Goal: Information Seeking & Learning: Understand process/instructions

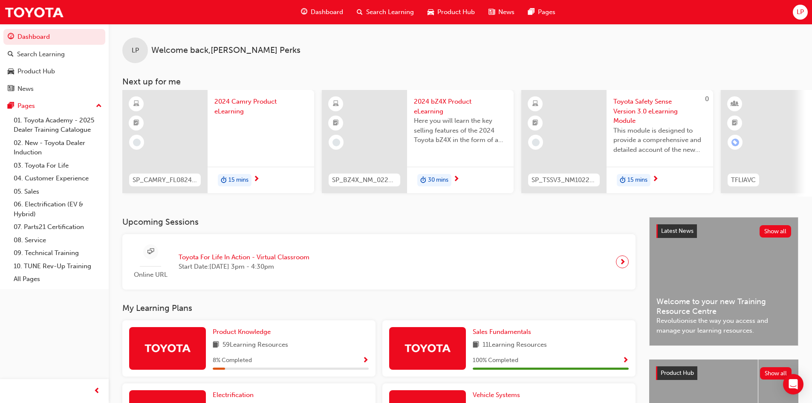
scroll to position [208, 0]
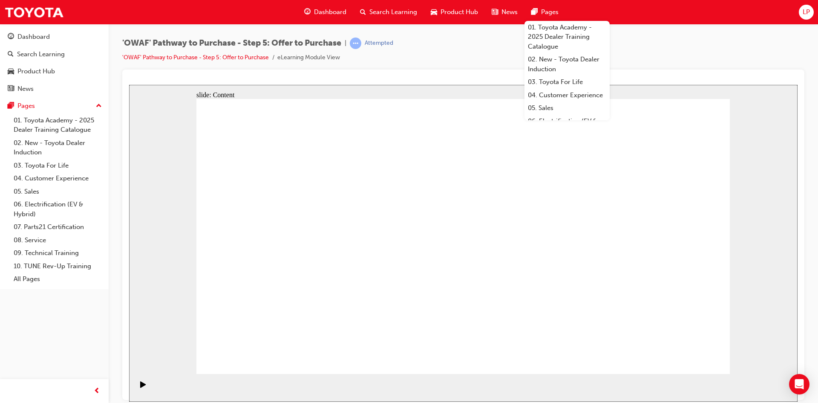
click at [547, 10] on span "Pages" at bounding box center [549, 12] width 17 height 10
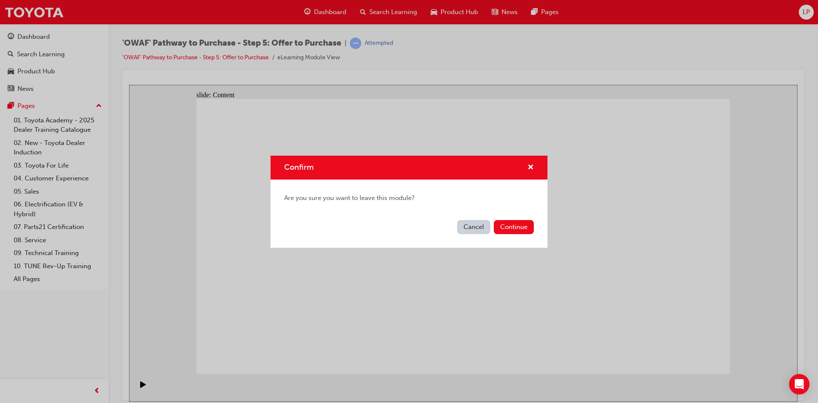
click at [474, 227] on button "Cancel" at bounding box center [473, 227] width 33 height 14
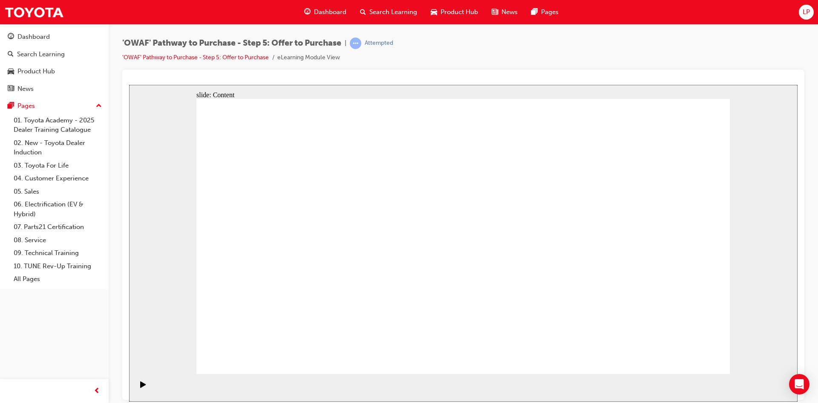
drag, startPoint x: 324, startPoint y: 227, endPoint x: 642, endPoint y: 285, distance: 323.4
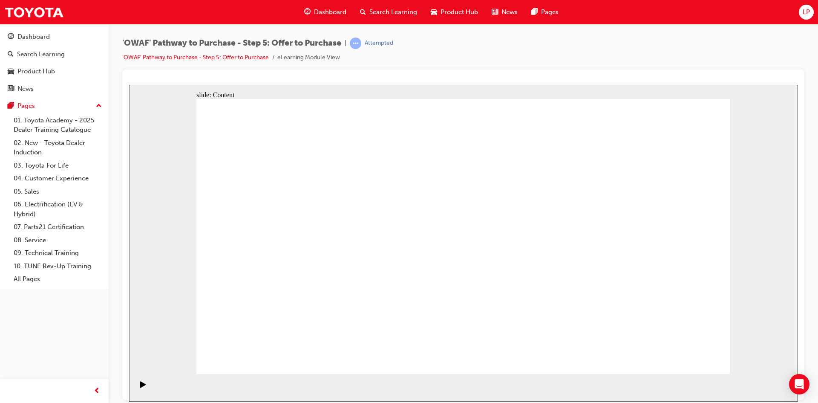
drag, startPoint x: 320, startPoint y: 177, endPoint x: 320, endPoint y: 190, distance: 12.8
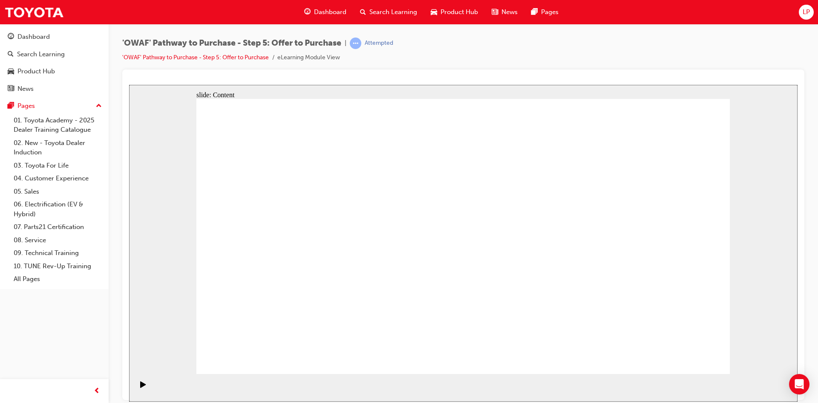
drag, startPoint x: 308, startPoint y: 210, endPoint x: 300, endPoint y: 210, distance: 7.7
drag, startPoint x: 264, startPoint y: 193, endPoint x: 592, endPoint y: 200, distance: 327.7
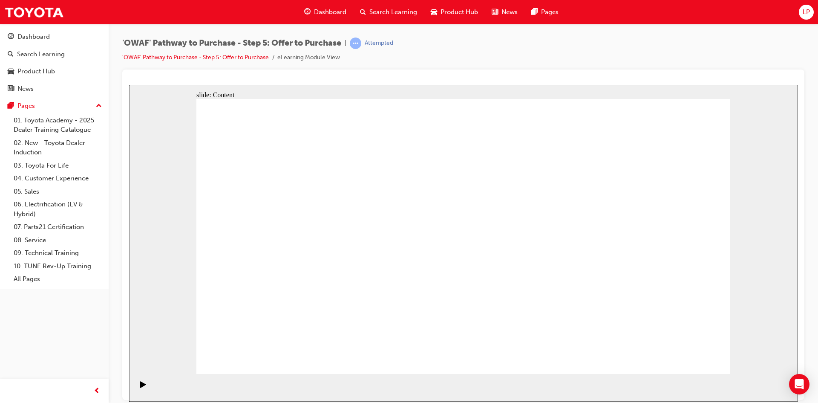
drag, startPoint x: 265, startPoint y: 164, endPoint x: 269, endPoint y: 174, distance: 11.1
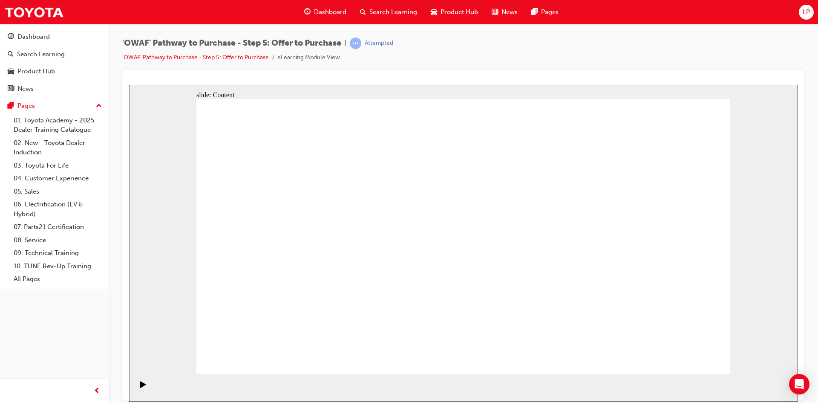
drag, startPoint x: 401, startPoint y: 298, endPoint x: 459, endPoint y: 230, distance: 89.1
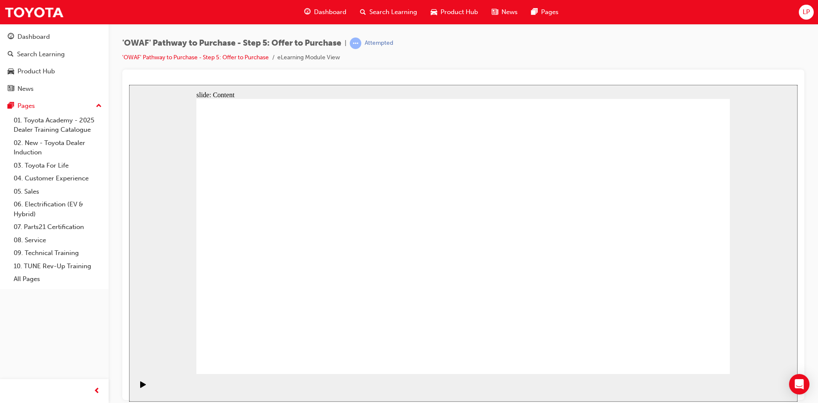
drag, startPoint x: 570, startPoint y: 217, endPoint x: 466, endPoint y: 245, distance: 107.0
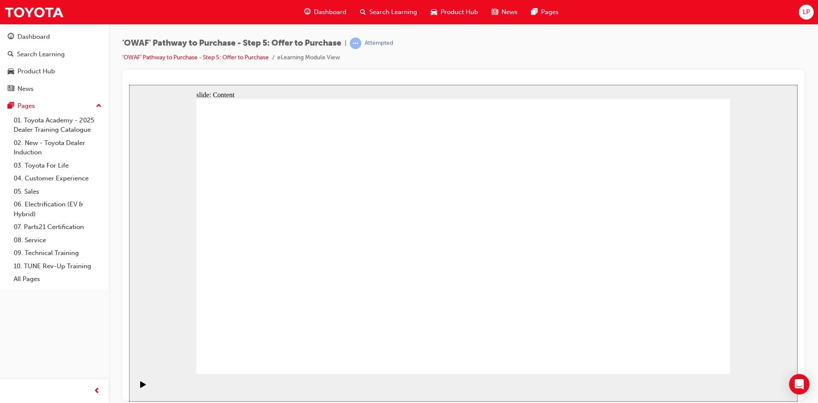
drag, startPoint x: 412, startPoint y: 315, endPoint x: 679, endPoint y: 379, distance: 274.2
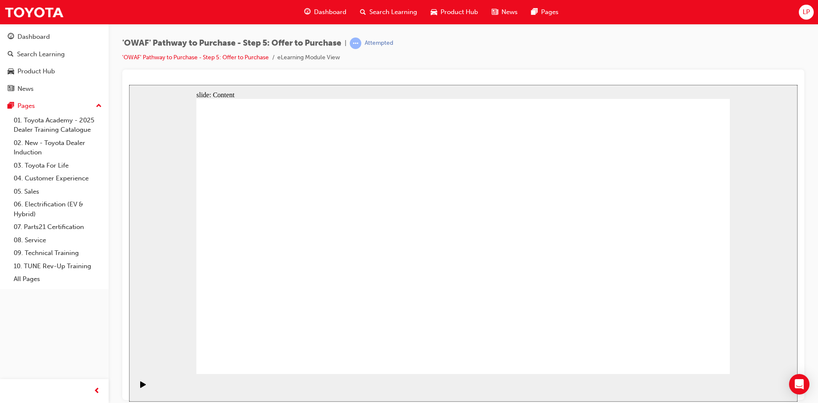
drag, startPoint x: 467, startPoint y: 307, endPoint x: 486, endPoint y: 314, distance: 19.7
drag, startPoint x: 287, startPoint y: 153, endPoint x: 289, endPoint y: 178, distance: 24.8
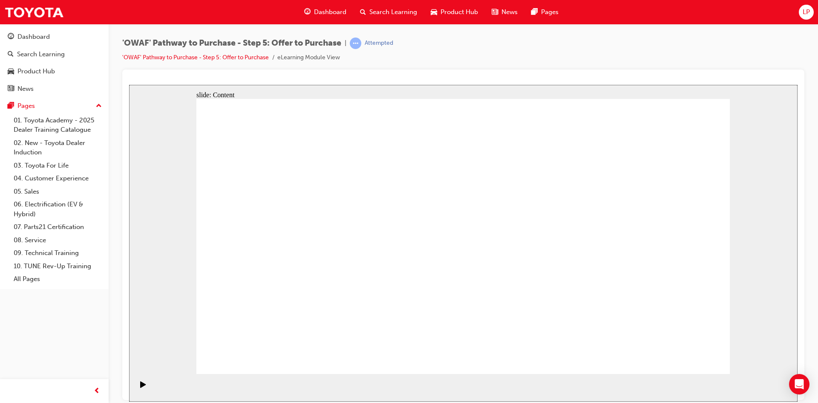
drag, startPoint x: 536, startPoint y: 194, endPoint x: 534, endPoint y: 245, distance: 50.3
drag, startPoint x: 534, startPoint y: 272, endPoint x: 354, endPoint y: 261, distance: 180.5
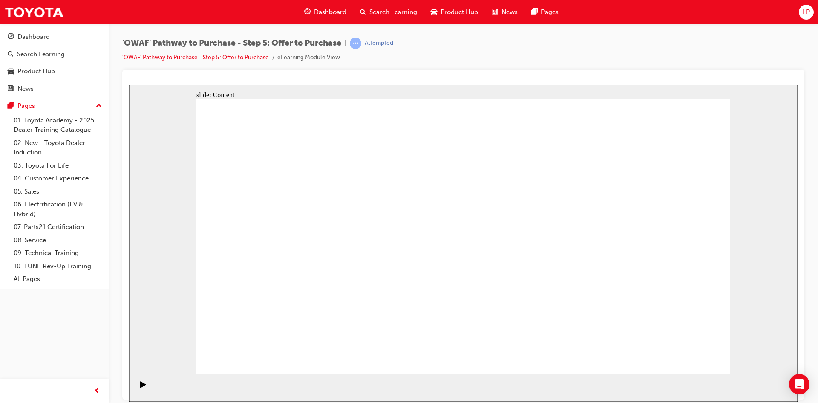
drag, startPoint x: 308, startPoint y: 214, endPoint x: 480, endPoint y: 222, distance: 171.9
drag, startPoint x: 539, startPoint y: 188, endPoint x: 535, endPoint y: 201, distance: 13.1
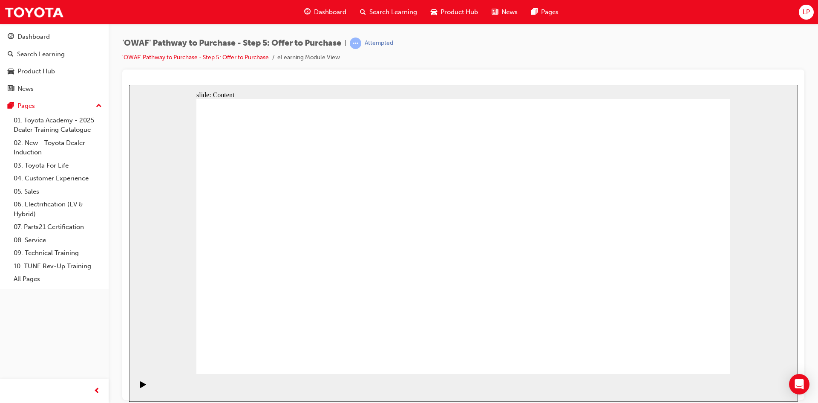
drag, startPoint x: 538, startPoint y: 228, endPoint x: 407, endPoint y: 272, distance: 138.3
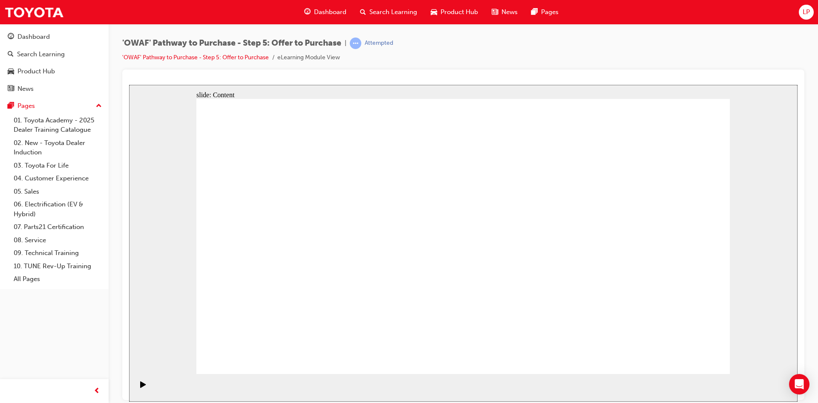
drag, startPoint x: 453, startPoint y: 170, endPoint x: 467, endPoint y: 170, distance: 14.5
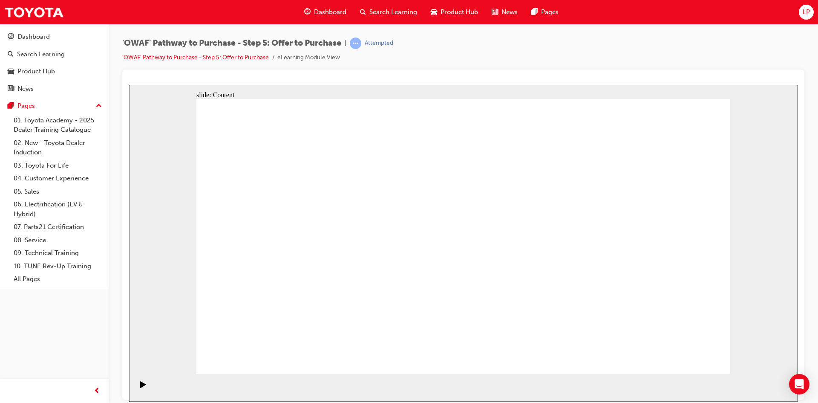
drag, startPoint x: 294, startPoint y: 187, endPoint x: 346, endPoint y: 201, distance: 54.0
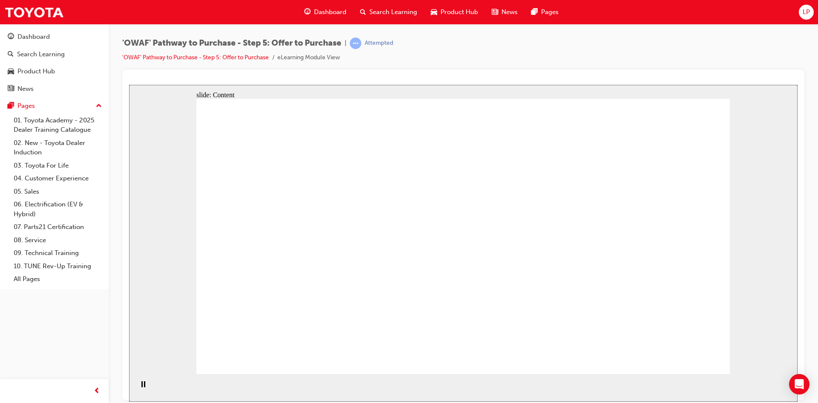
drag, startPoint x: 353, startPoint y: 201, endPoint x: 394, endPoint y: 210, distance: 42.0
drag, startPoint x: 409, startPoint y: 211, endPoint x: 421, endPoint y: 217, distance: 13.3
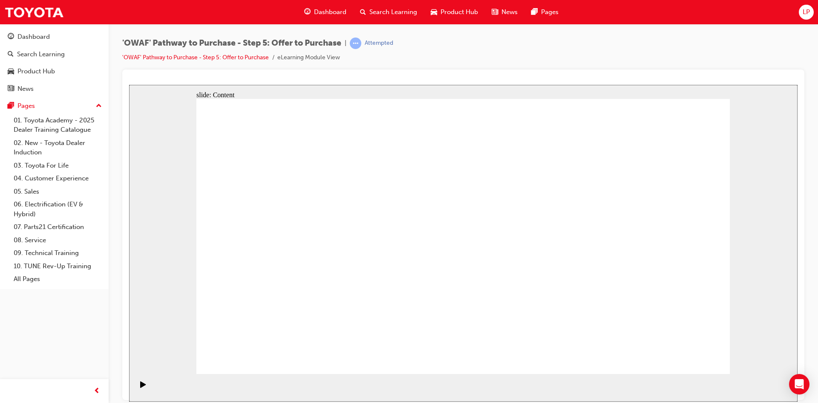
drag, startPoint x: 373, startPoint y: 201, endPoint x: 380, endPoint y: 205, distance: 7.8
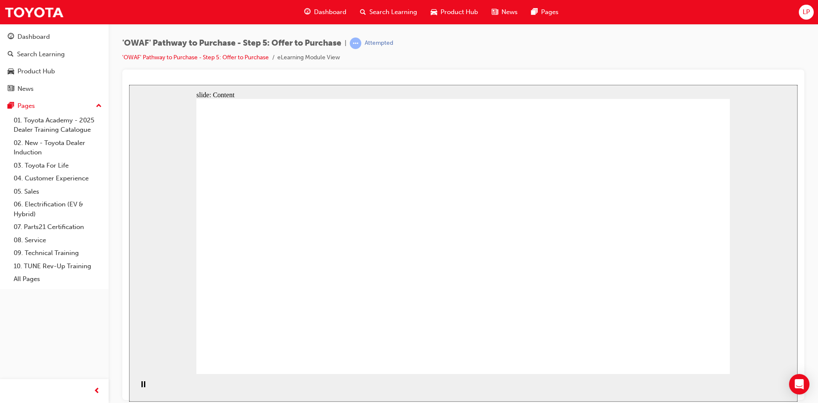
drag, startPoint x: 309, startPoint y: 294, endPoint x: 612, endPoint y: 261, distance: 304.6
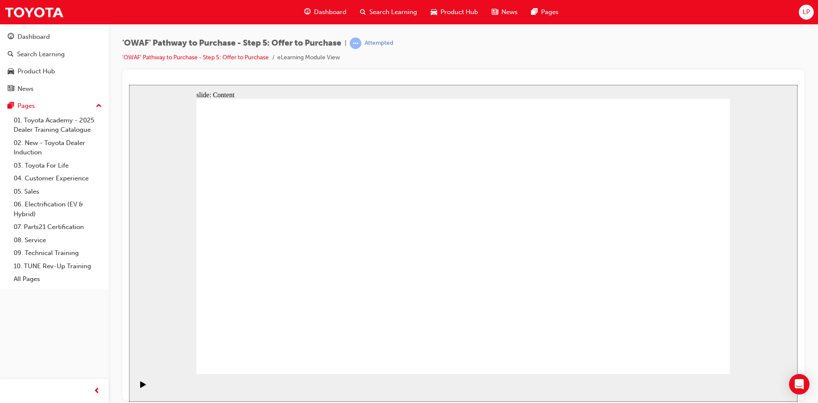
drag, startPoint x: 452, startPoint y: 149, endPoint x: 525, endPoint y: 175, distance: 76.8
drag, startPoint x: 465, startPoint y: 220, endPoint x: 470, endPoint y: 218, distance: 5.1
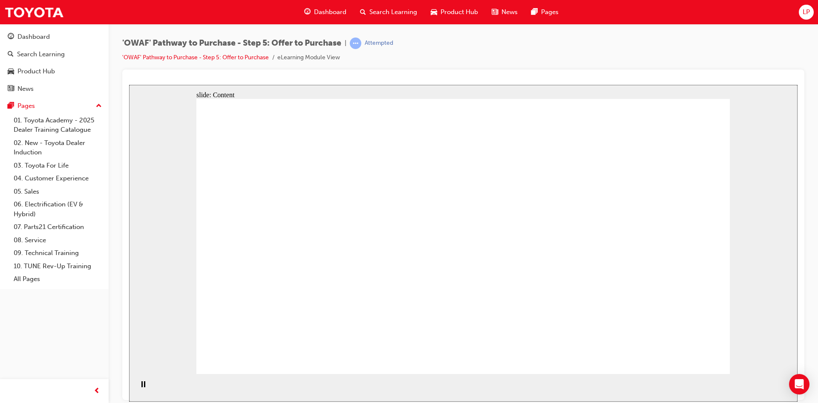
drag, startPoint x: 416, startPoint y: 223, endPoint x: 413, endPoint y: 250, distance: 27.8
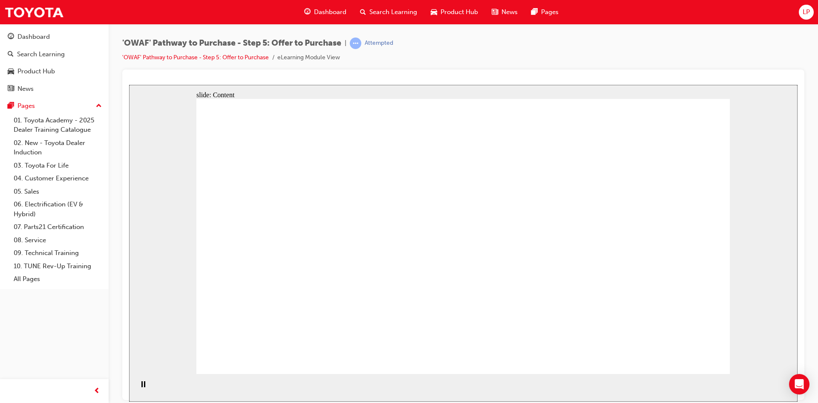
drag, startPoint x: 641, startPoint y: 274, endPoint x: 651, endPoint y: 363, distance: 89.6
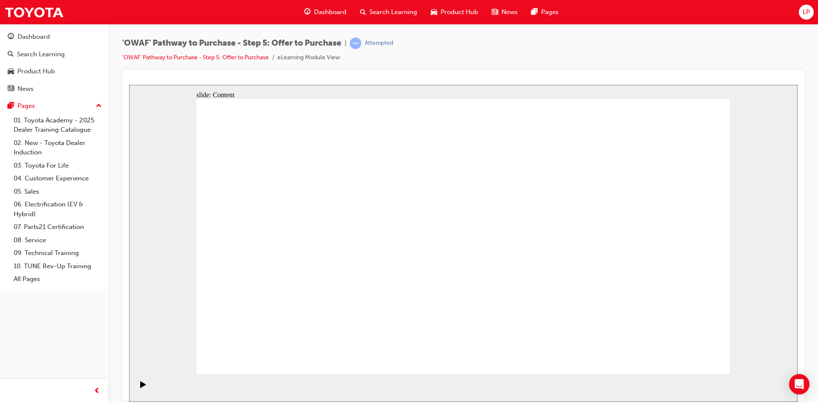
drag, startPoint x: 489, startPoint y: 124, endPoint x: 505, endPoint y: 121, distance: 16.0
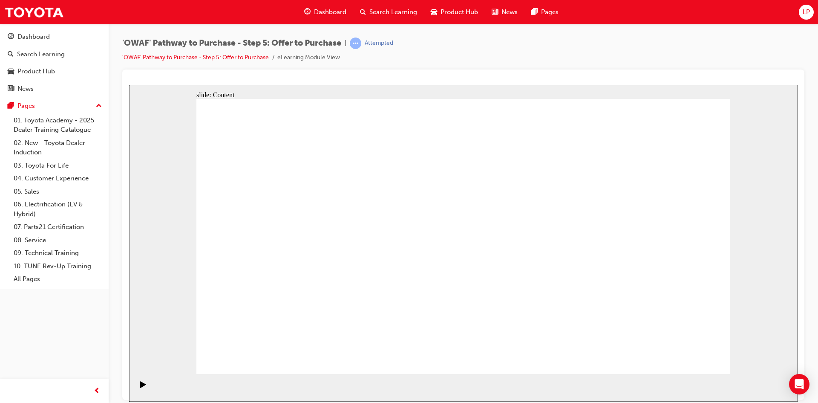
drag, startPoint x: 505, startPoint y: 121, endPoint x: 575, endPoint y: 334, distance: 224.8
